Goal: Task Accomplishment & Management: Use online tool/utility

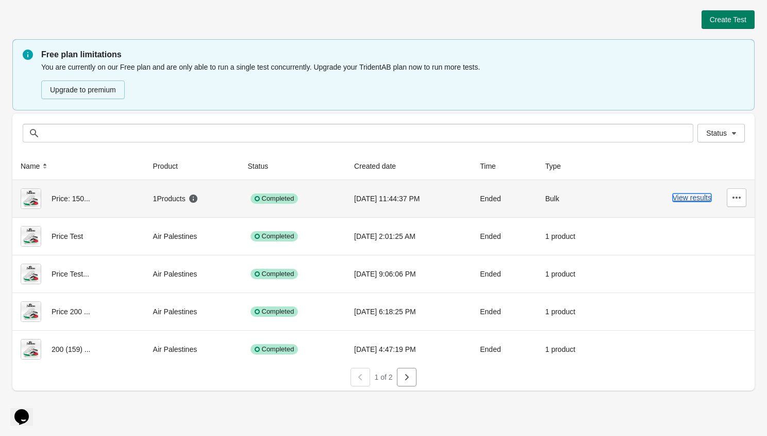
click at [683, 197] on button "View results" at bounding box center [692, 197] width 39 height 8
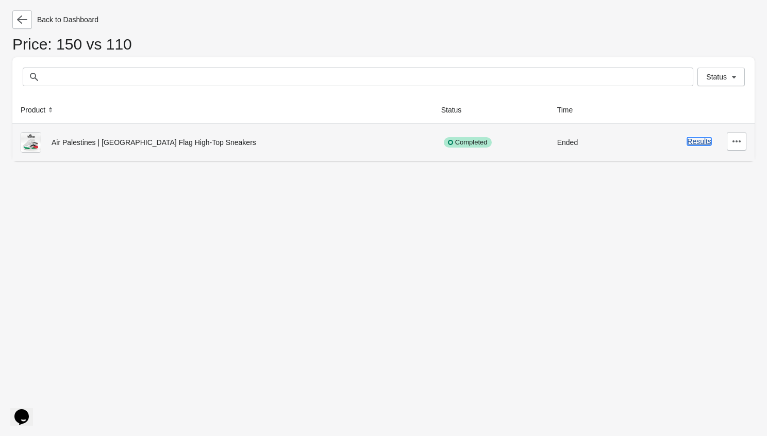
click at [702, 140] on button "Results" at bounding box center [699, 141] width 24 height 8
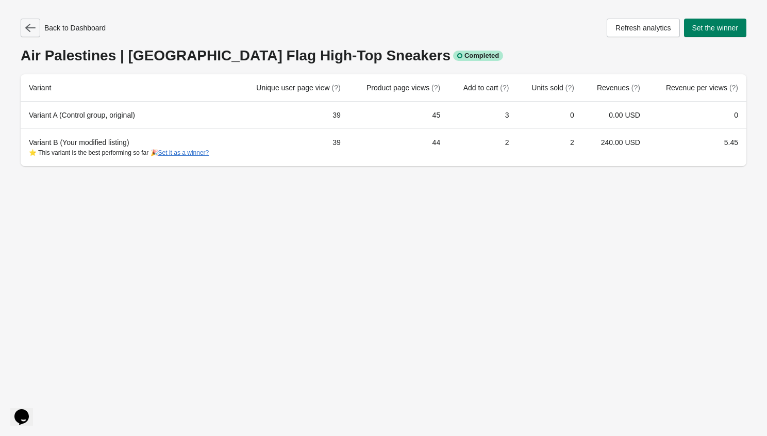
click at [32, 29] on icon "button" at bounding box center [30, 28] width 10 height 10
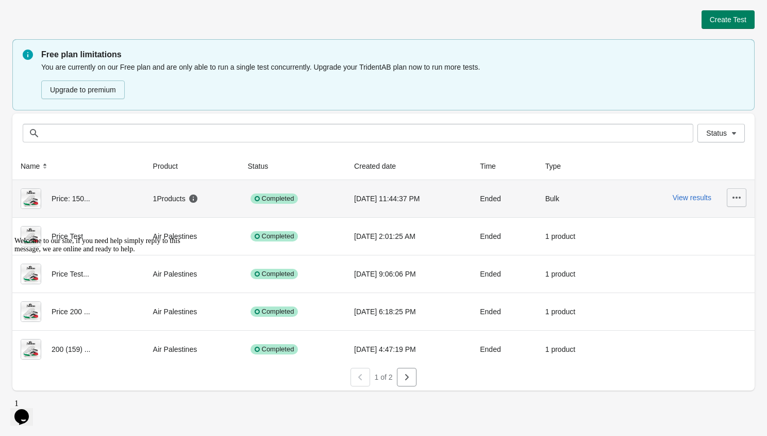
click at [735, 189] on button "button" at bounding box center [737, 197] width 20 height 19
click at [320, 205] on div "Completed" at bounding box center [293, 198] width 90 height 21
click at [686, 199] on button "View results" at bounding box center [692, 197] width 39 height 8
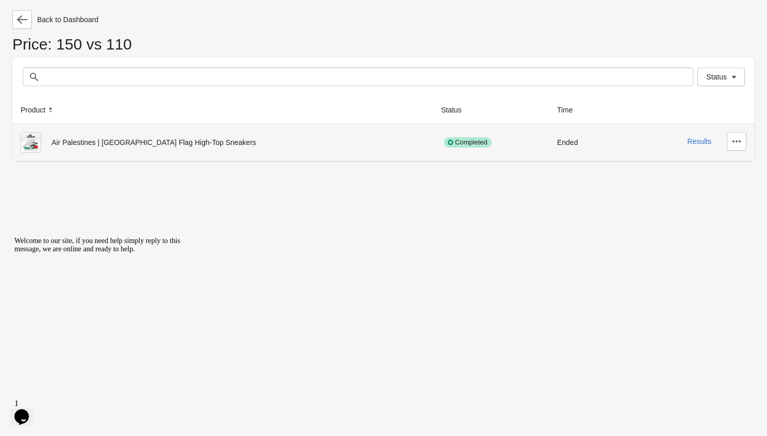
click at [620, 143] on td "Results" at bounding box center [687, 142] width 135 height 37
click at [734, 136] on icon "button" at bounding box center [737, 141] width 10 height 10
click at [562, 157] on td "Ended" at bounding box center [584, 142] width 71 height 37
click at [697, 138] on button "Results" at bounding box center [699, 141] width 24 height 8
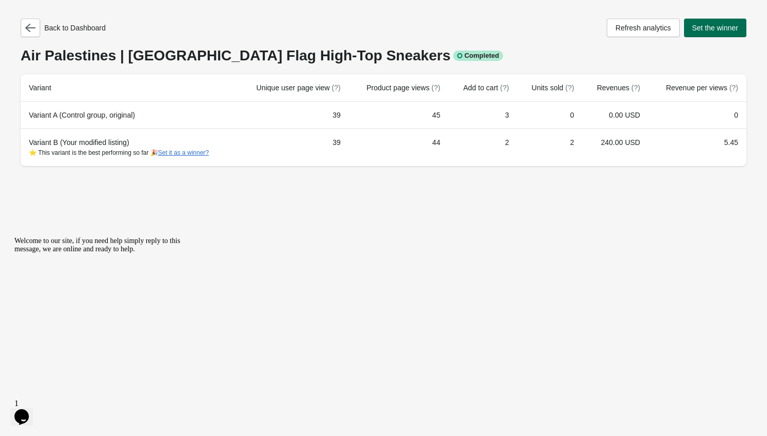
click at [706, 35] on button "Set the winner" at bounding box center [715, 28] width 63 height 19
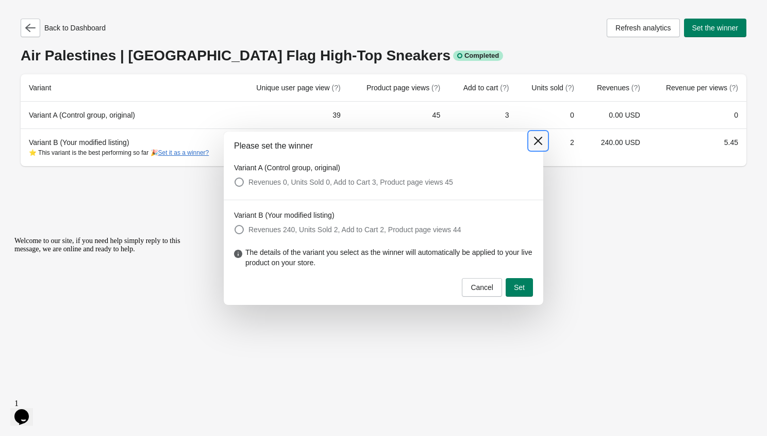
click at [534, 141] on icon at bounding box center [538, 141] width 10 height 10
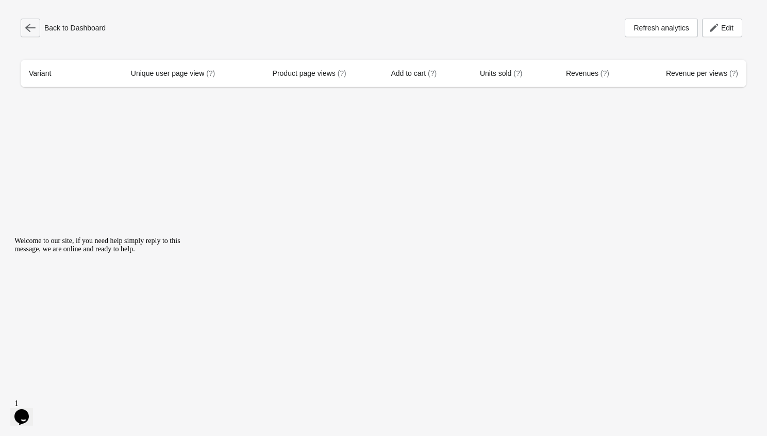
click at [26, 31] on icon "button" at bounding box center [30, 28] width 10 height 10
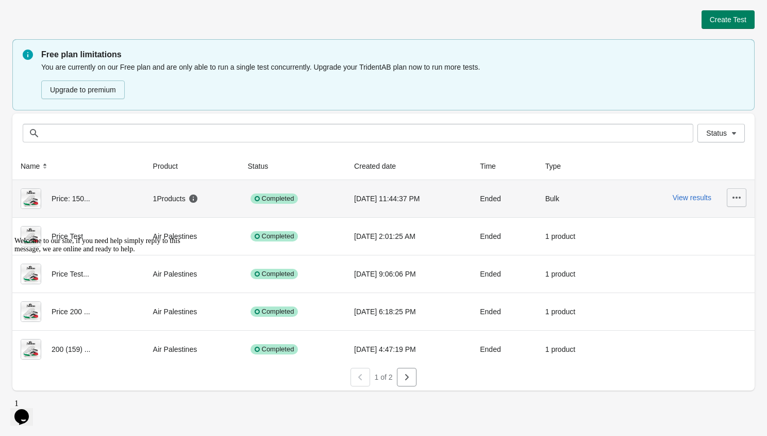
click at [744, 199] on button "button" at bounding box center [737, 197] width 20 height 19
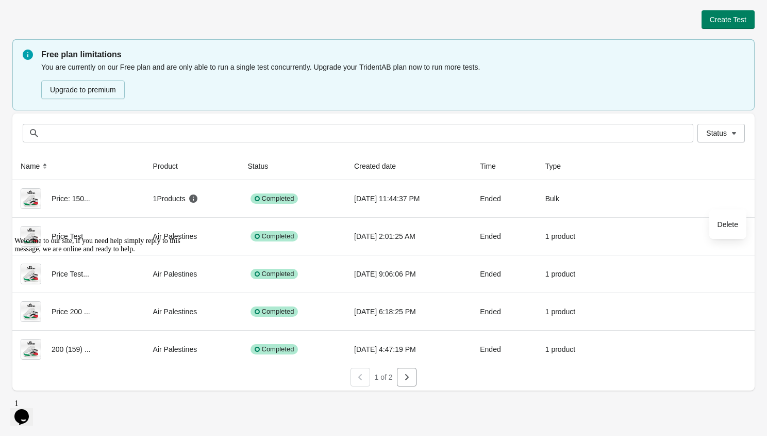
click at [599, 119] on div "Status Status" at bounding box center [383, 132] width 742 height 39
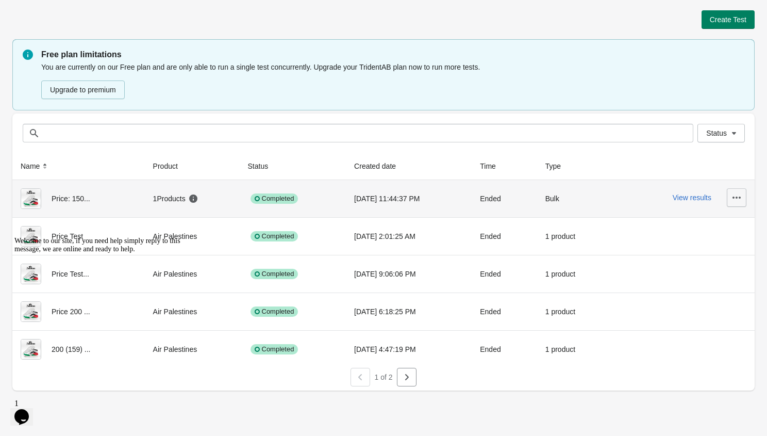
click at [736, 195] on icon "button" at bounding box center [737, 197] width 10 height 10
click at [497, 203] on div "Ended" at bounding box center [504, 198] width 49 height 21
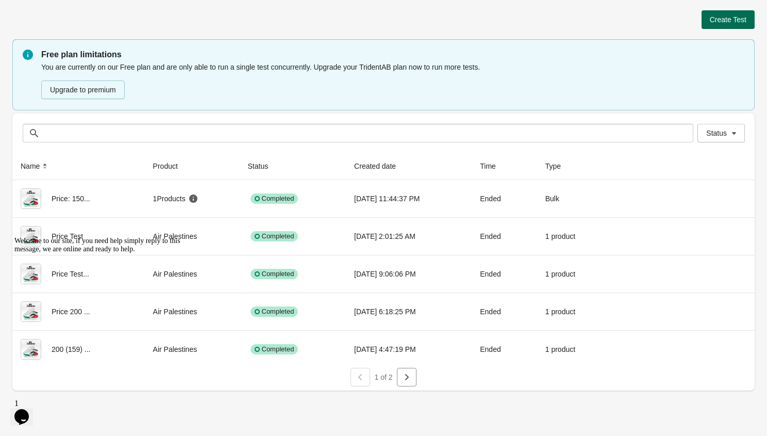
click at [717, 22] on span "Create Test" at bounding box center [728, 19] width 37 height 8
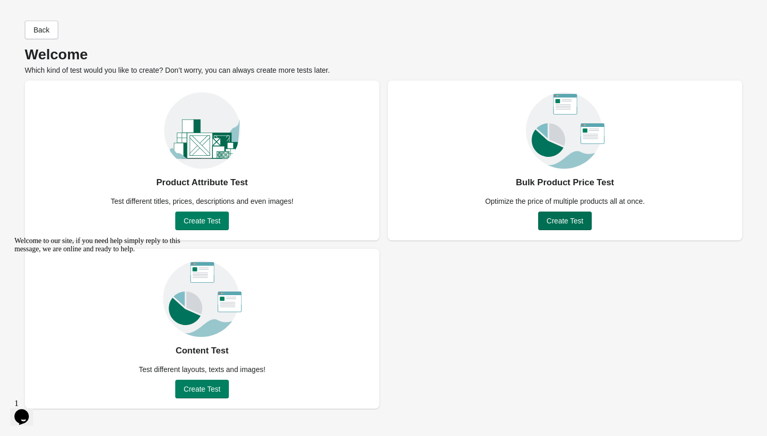
click at [576, 219] on span "Create Test" at bounding box center [565, 221] width 37 height 8
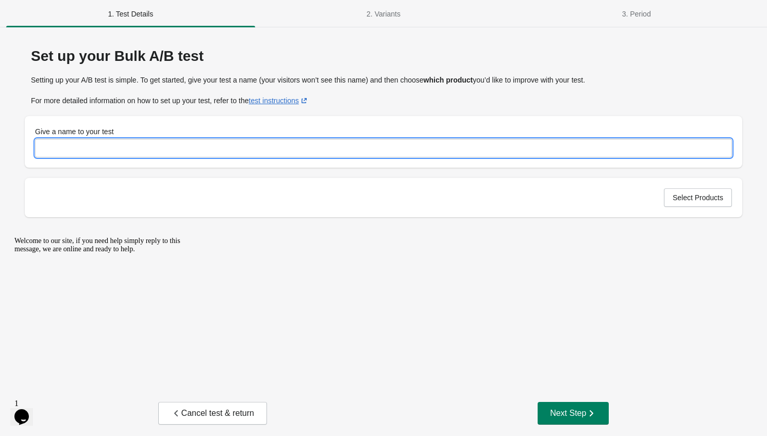
click at [216, 147] on input "Give a name to your test" at bounding box center [383, 148] width 697 height 19
type input "**********"
click at [676, 190] on button "Select Products" at bounding box center [698, 197] width 68 height 19
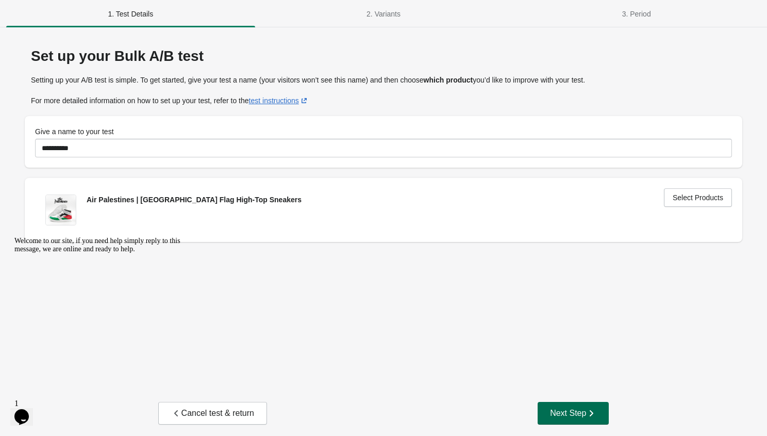
click at [587, 412] on icon "button" at bounding box center [591, 413] width 10 height 10
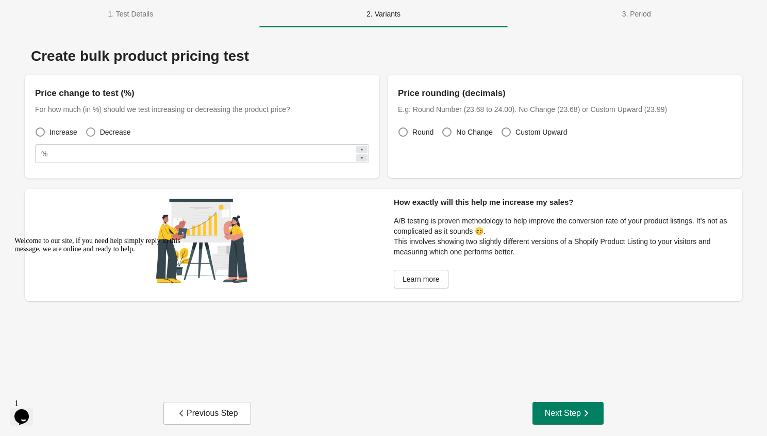
click at [90, 131] on span at bounding box center [90, 131] width 9 height 9
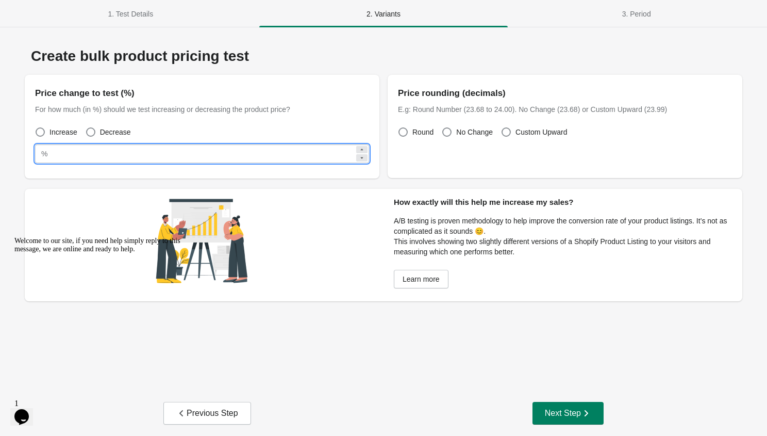
click at [90, 151] on input "**" at bounding box center [203, 153] width 303 height 19
type input "**"
click at [294, 51] on div "Create bulk product pricing test" at bounding box center [384, 56] width 718 height 16
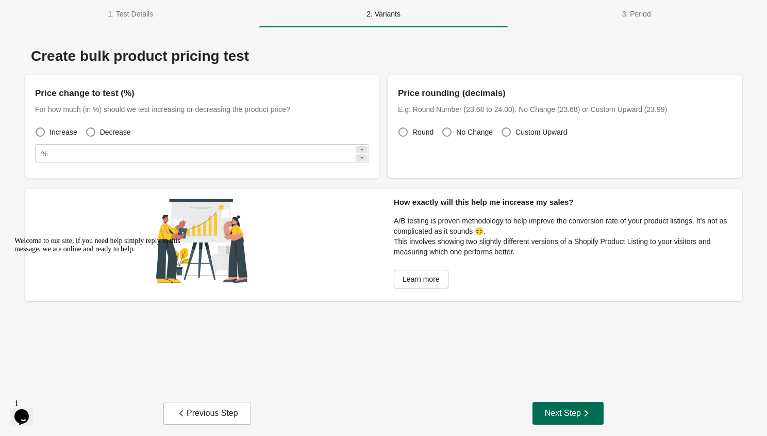
click at [566, 415] on div "Next Step" at bounding box center [568, 413] width 46 height 10
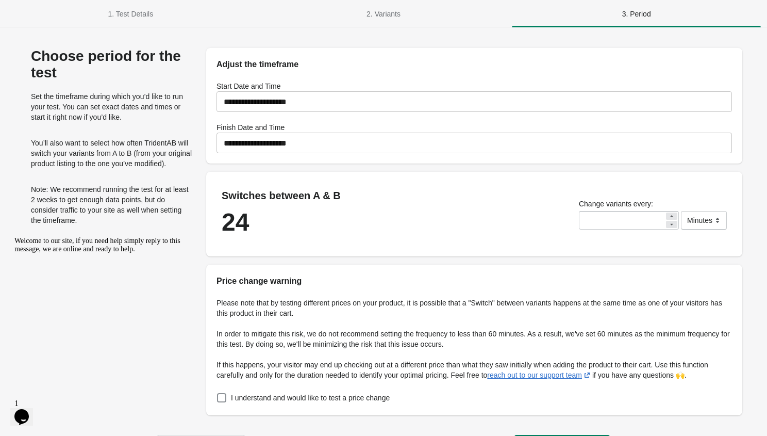
click at [308, 141] on input "**********" at bounding box center [475, 142] width 516 height 29
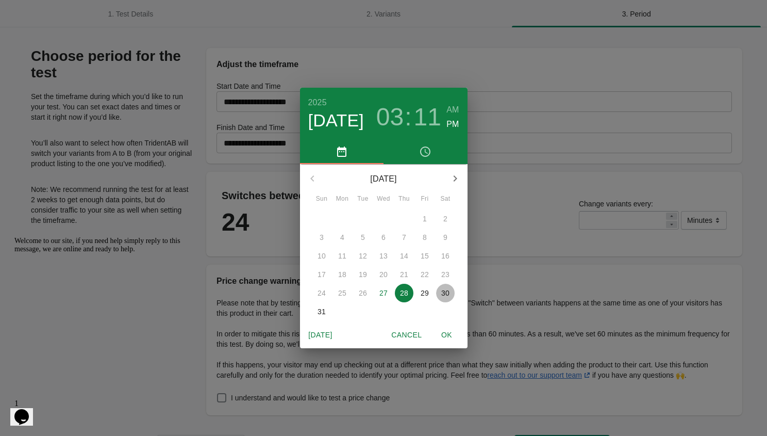
click at [442, 296] on p "30" at bounding box center [445, 293] width 8 height 10
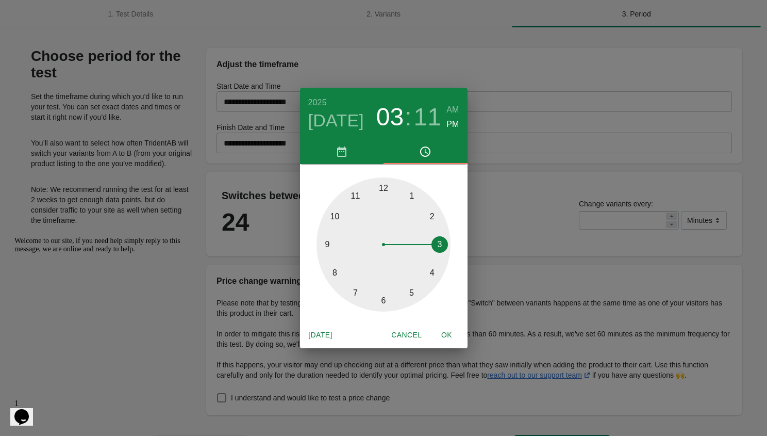
click at [449, 334] on span "OK" at bounding box center [447, 334] width 25 height 13
type input "**********"
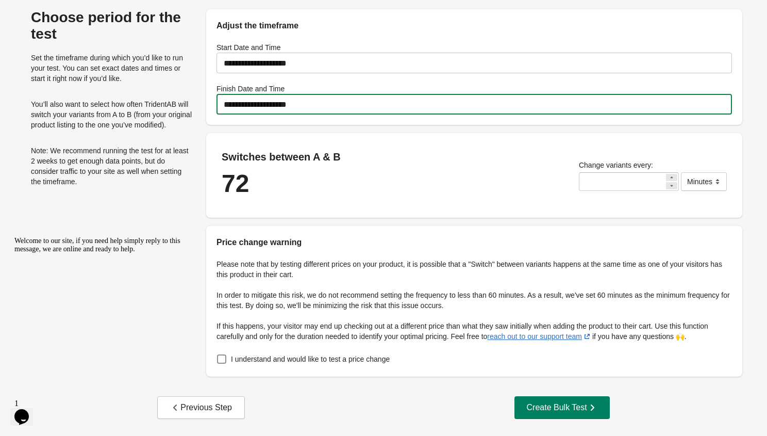
scroll to position [52, 0]
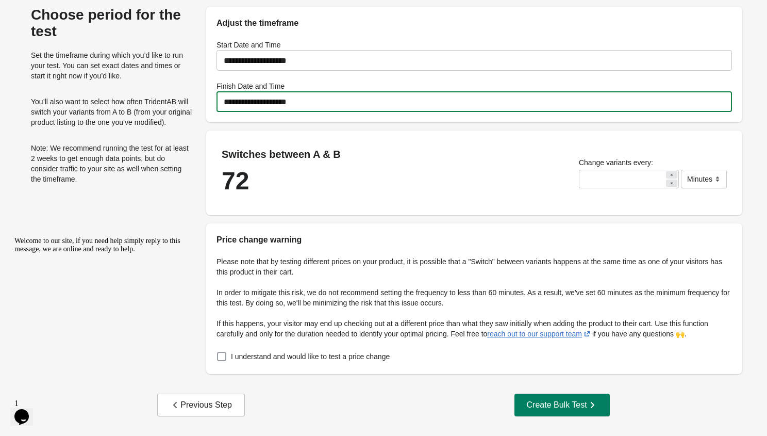
click at [338, 354] on span "I understand and would like to test a price change" at bounding box center [310, 356] width 159 height 10
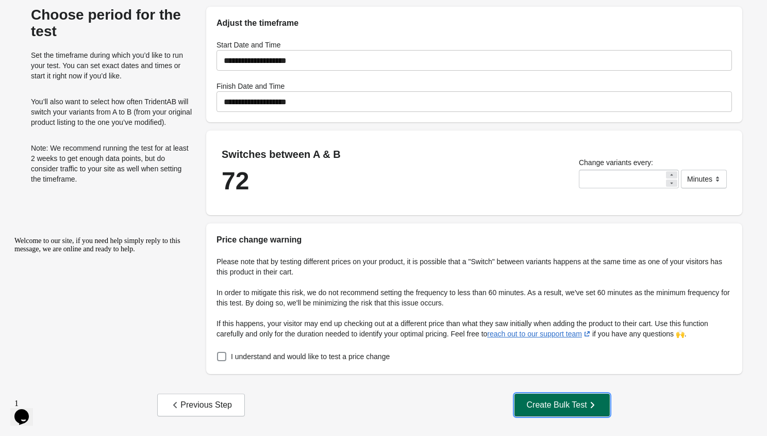
click at [550, 409] on div "Create Bulk Test" at bounding box center [562, 405] width 71 height 10
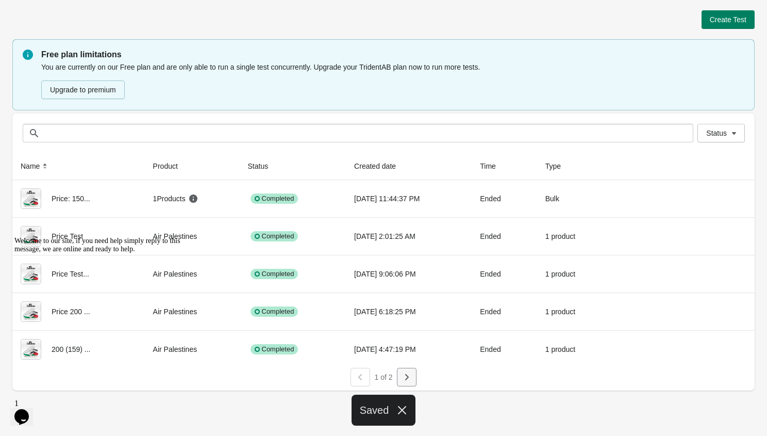
click at [410, 371] on button "button" at bounding box center [407, 377] width 20 height 19
